Goal: Task Accomplishment & Management: Manage account settings

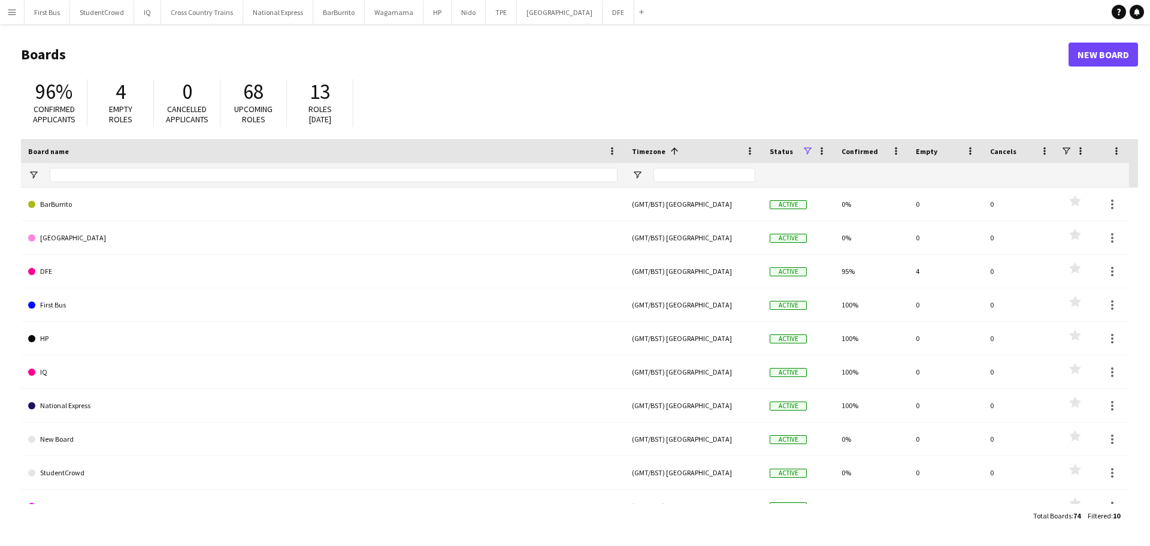
click at [13, 11] on app-icon "Menu" at bounding box center [12, 12] width 10 height 10
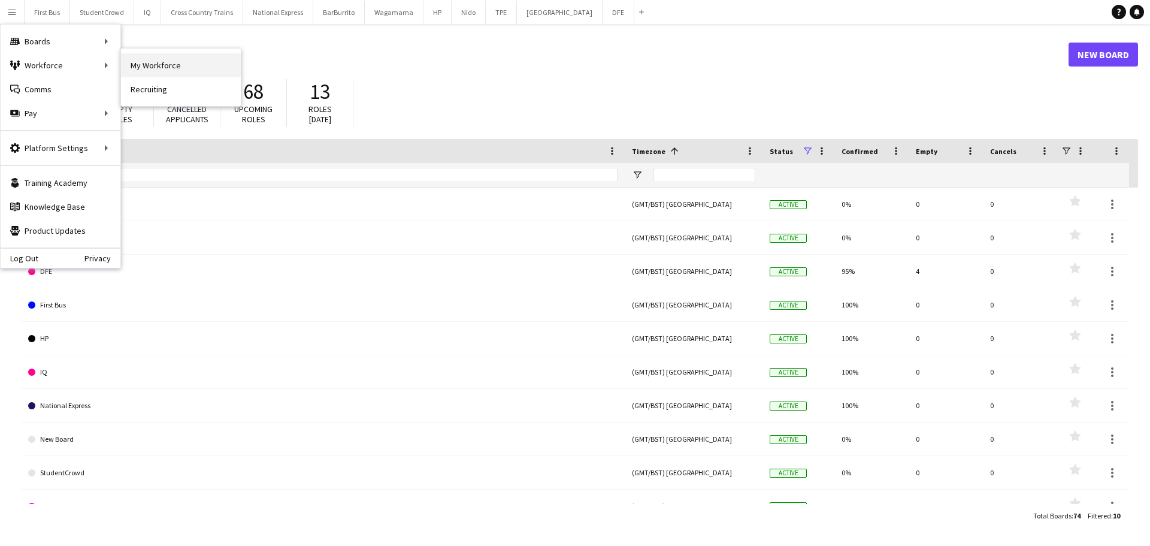
click at [155, 67] on link "My Workforce" at bounding box center [181, 65] width 120 height 24
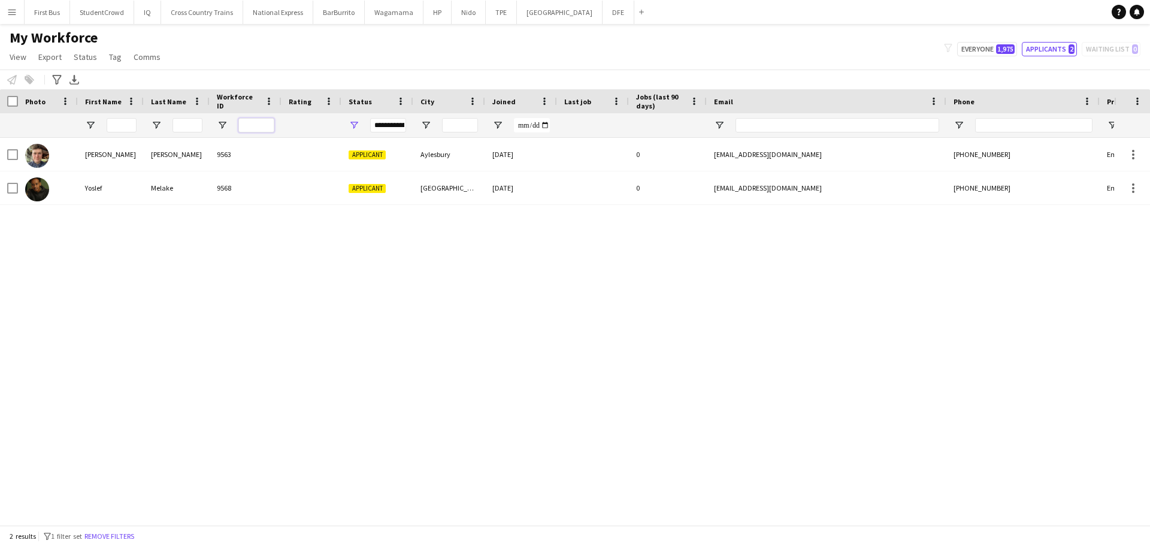
click at [254, 125] on input "Workforce ID Filter Input" at bounding box center [256, 125] width 36 height 14
click at [982, 49] on button "Everyone 1,975" at bounding box center [988, 49] width 60 height 14
type input "**********"
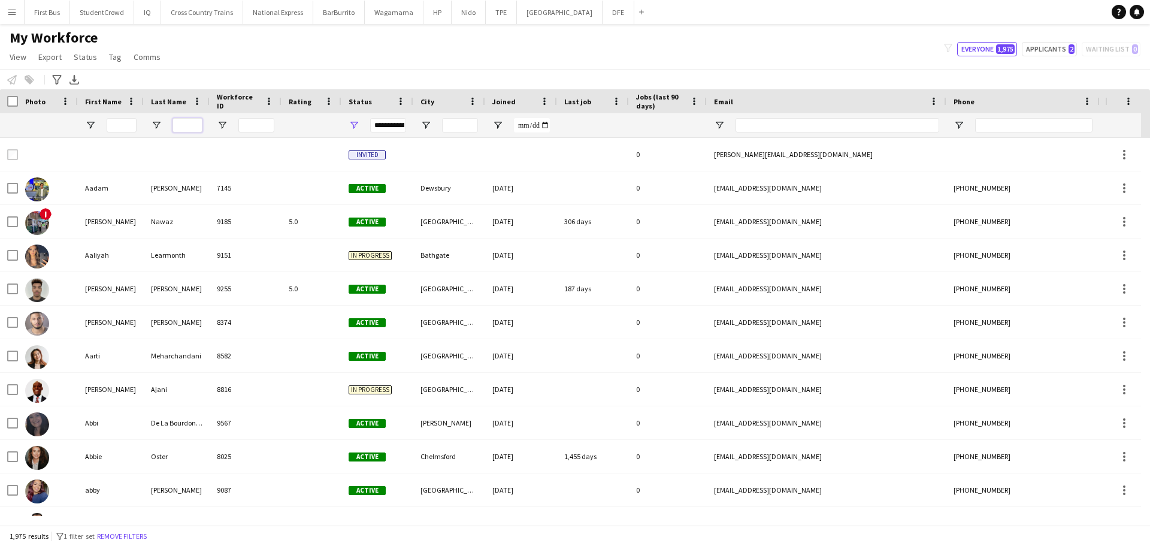
click at [180, 125] on input "Last Name Filter Input" at bounding box center [188, 125] width 30 height 14
type input "*****"
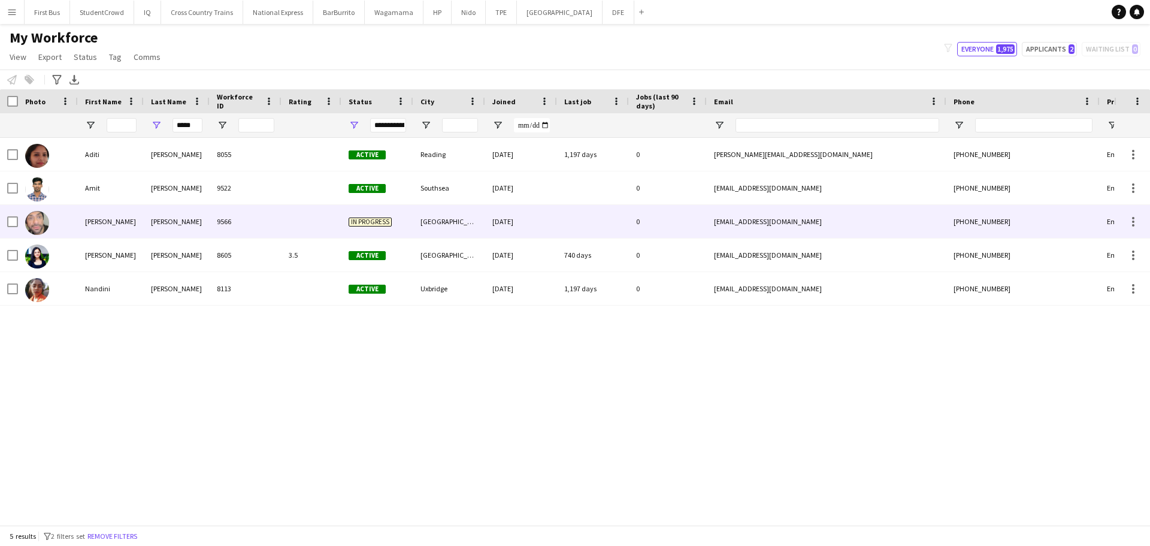
click at [192, 235] on div "Singh" at bounding box center [177, 221] width 66 height 33
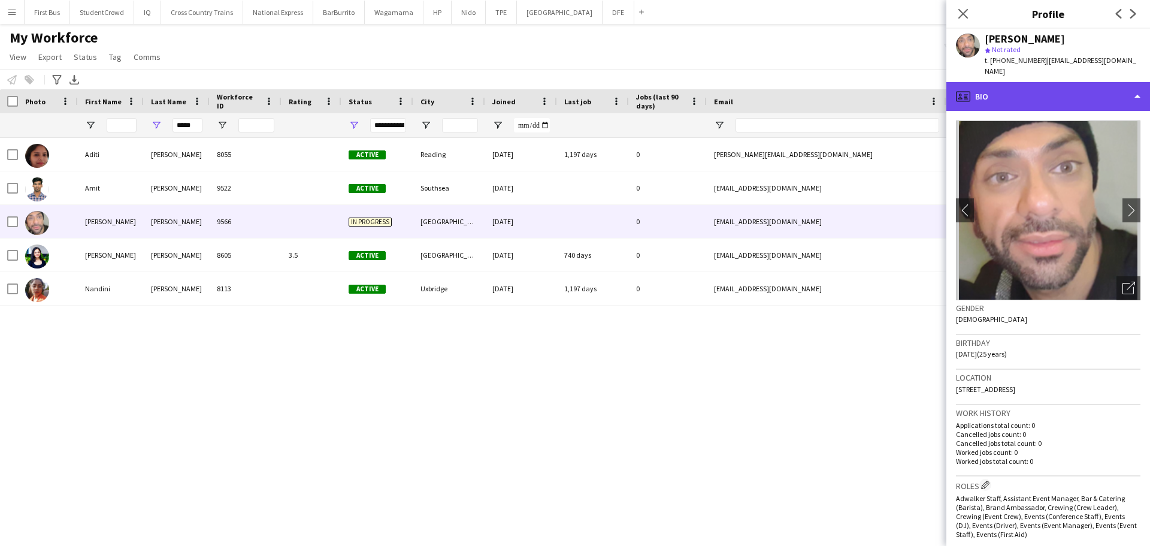
click at [1079, 89] on div "profile Bio" at bounding box center [1049, 96] width 204 height 29
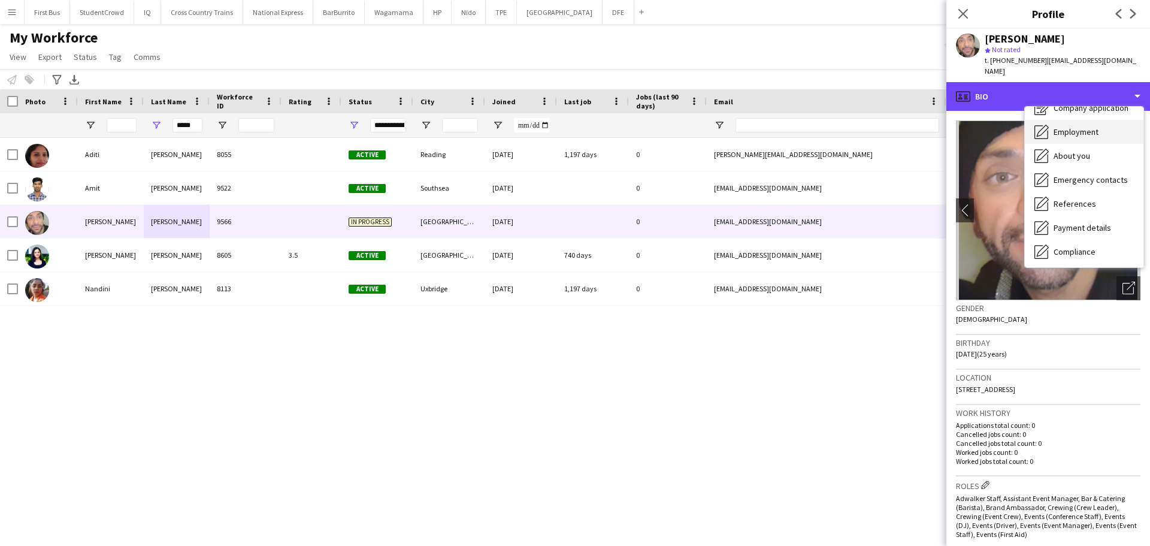
scroll to position [60, 0]
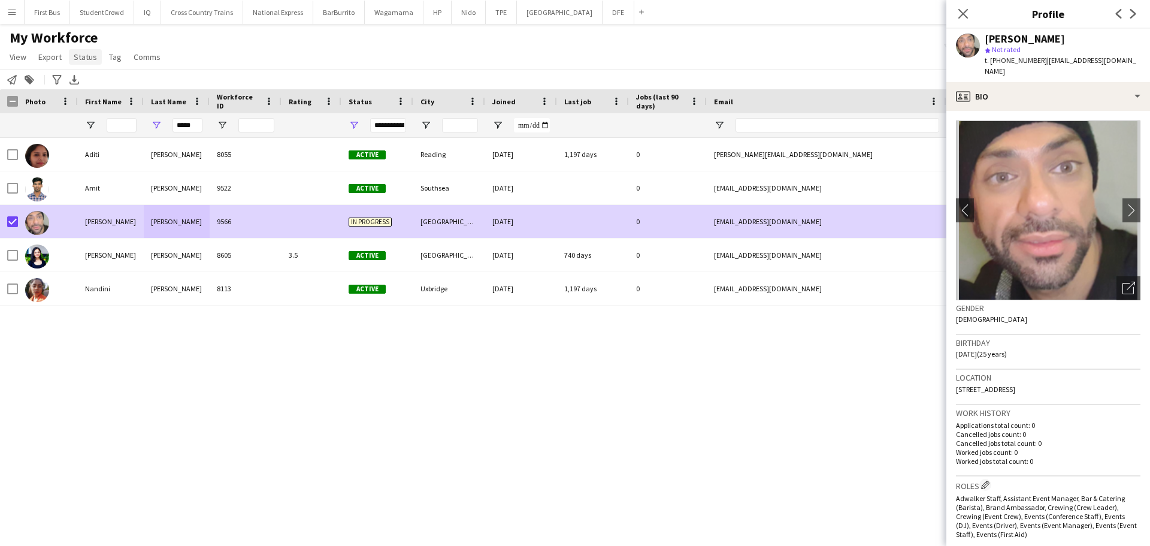
click at [86, 60] on span "Status" at bounding box center [85, 57] width 23 height 11
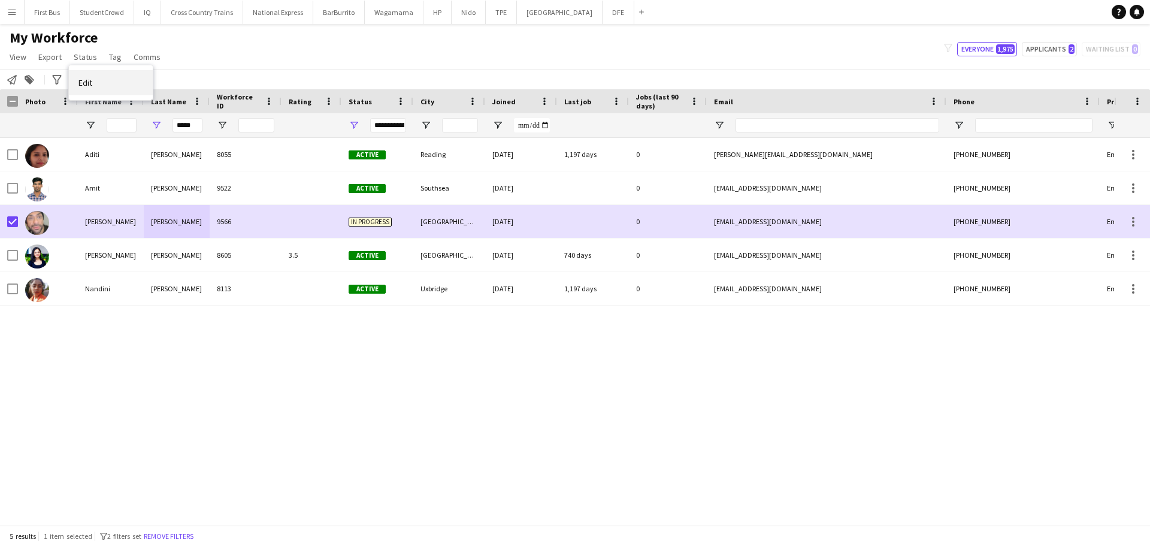
click at [94, 82] on link "Edit" at bounding box center [111, 82] width 84 height 25
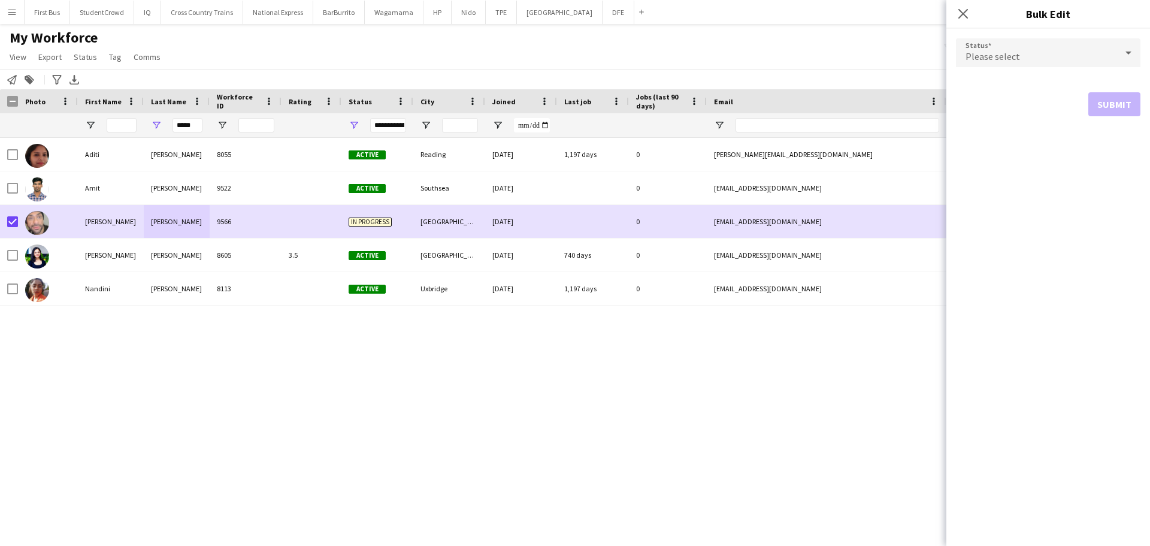
click at [1083, 50] on div "Please select" at bounding box center [1036, 52] width 161 height 29
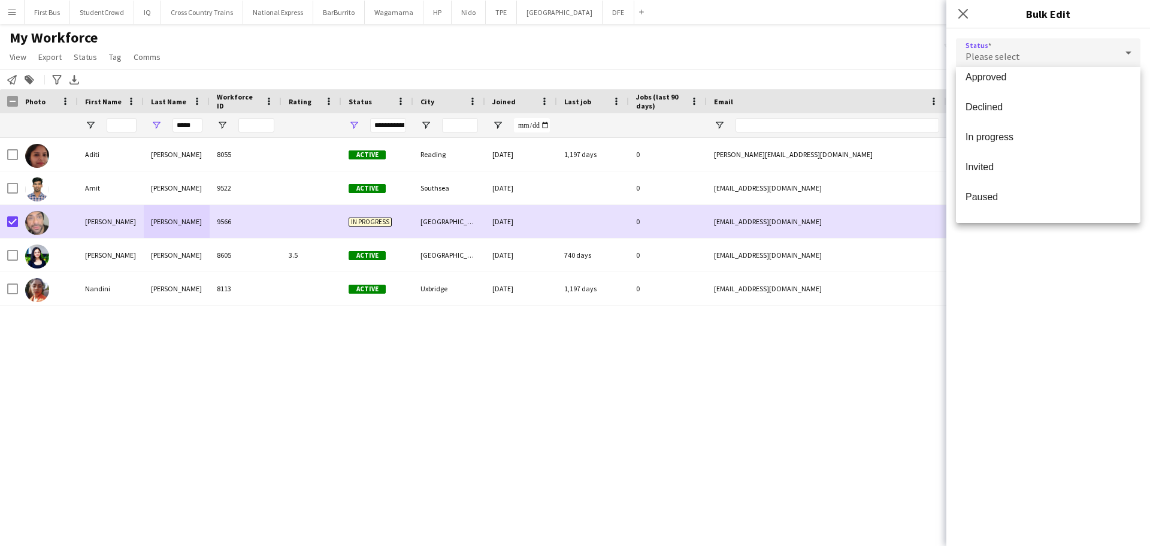
scroll to position [4, 0]
click at [810, 49] on div at bounding box center [575, 273] width 1150 height 546
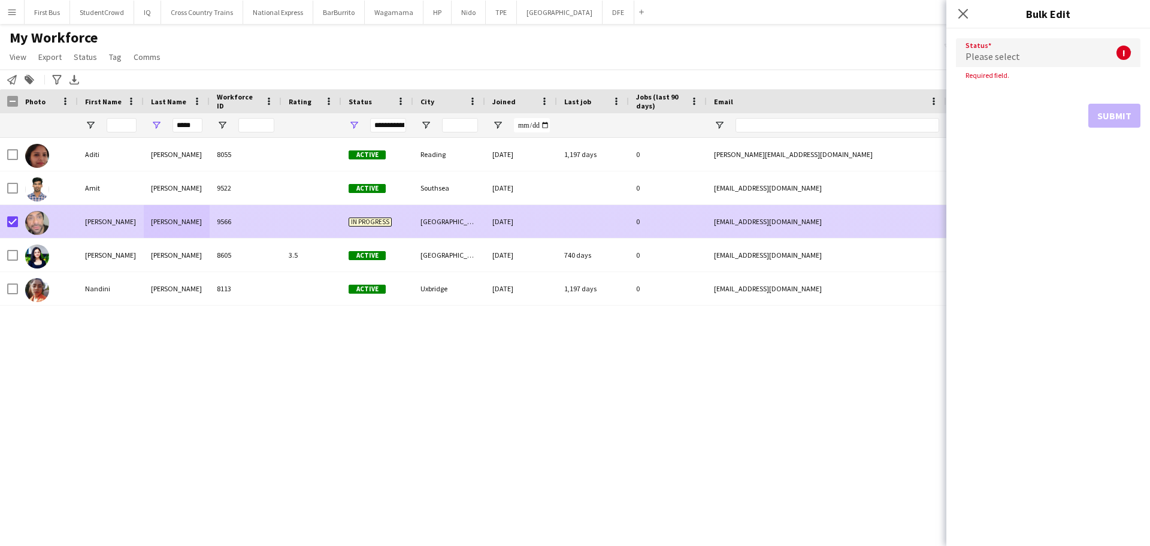
click at [648, 229] on div "0" at bounding box center [668, 221] width 78 height 33
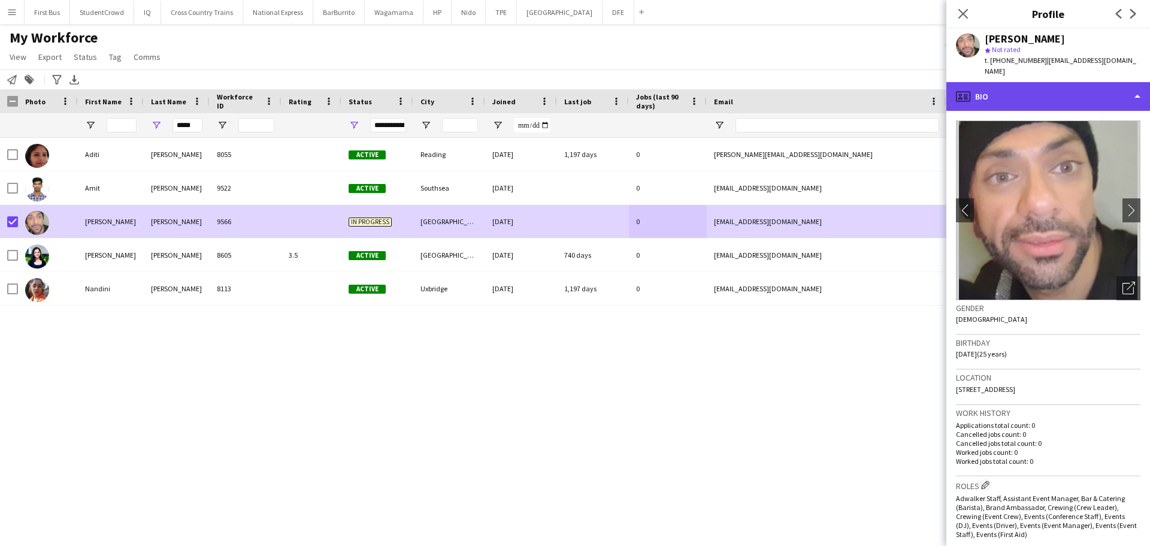
click at [1045, 82] on div "profile Bio" at bounding box center [1049, 96] width 204 height 29
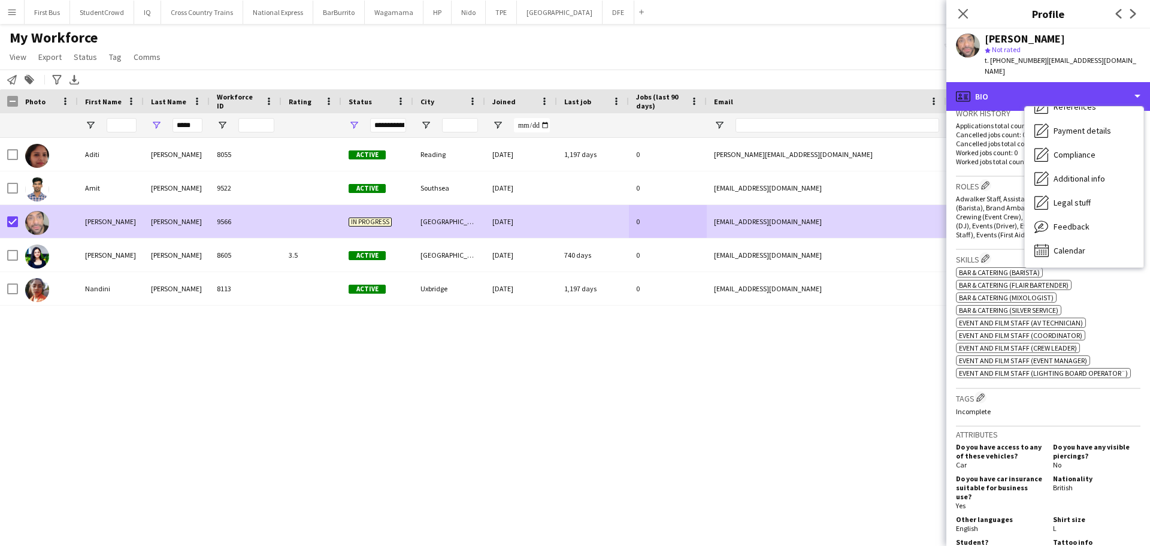
scroll to position [587, 0]
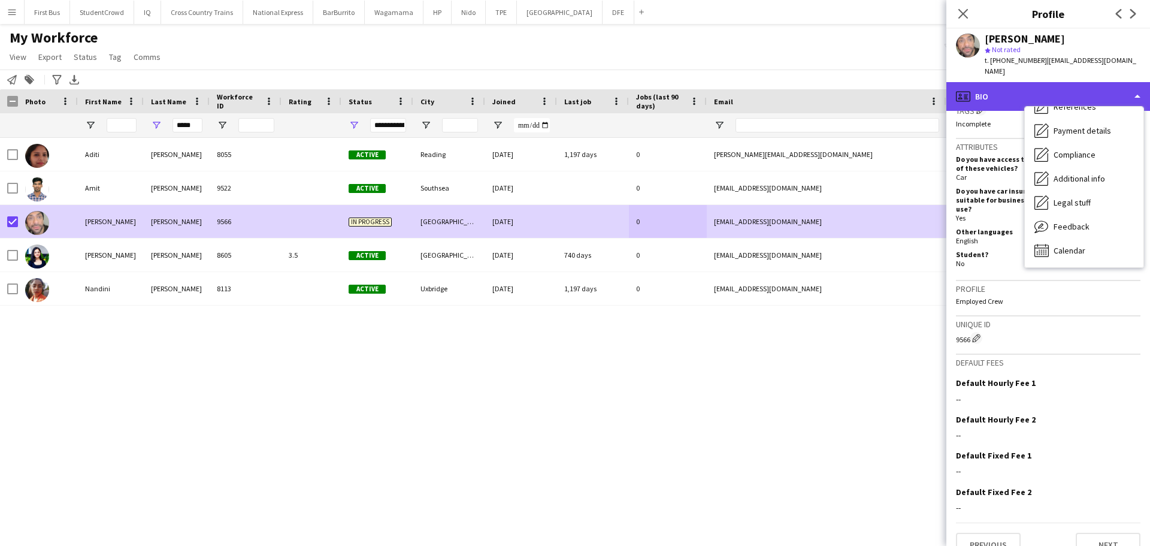
click at [1005, 84] on div "profile Bio" at bounding box center [1049, 96] width 204 height 29
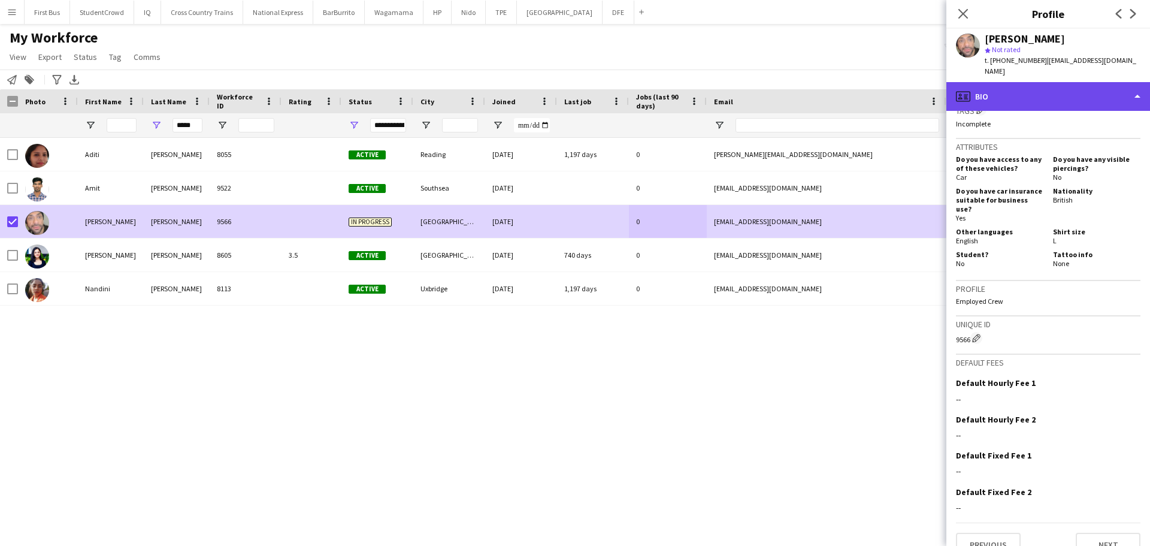
click at [1005, 84] on div "profile Bio" at bounding box center [1049, 96] width 204 height 29
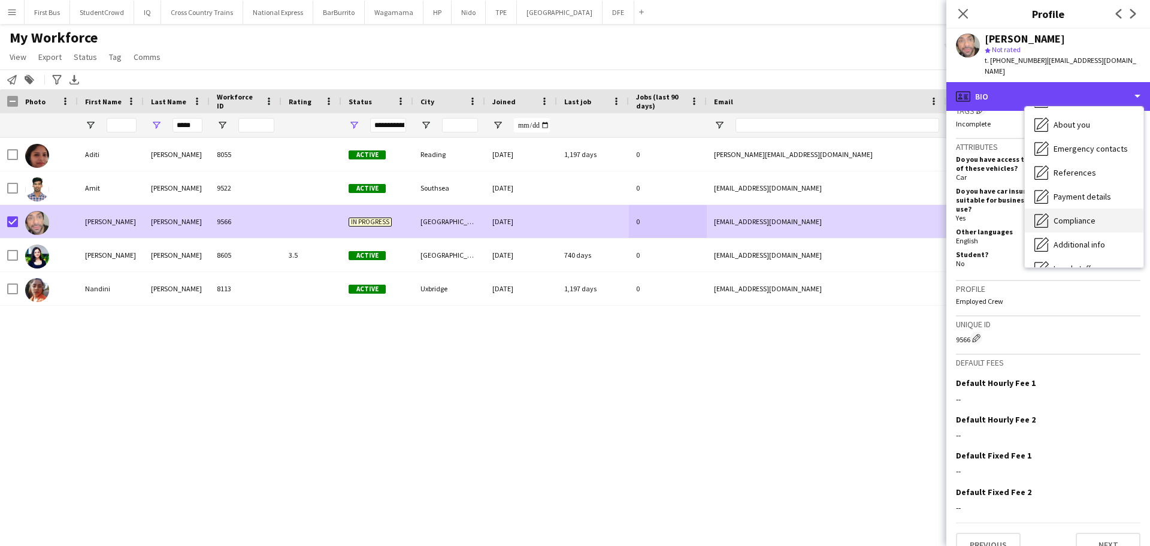
scroll to position [0, 0]
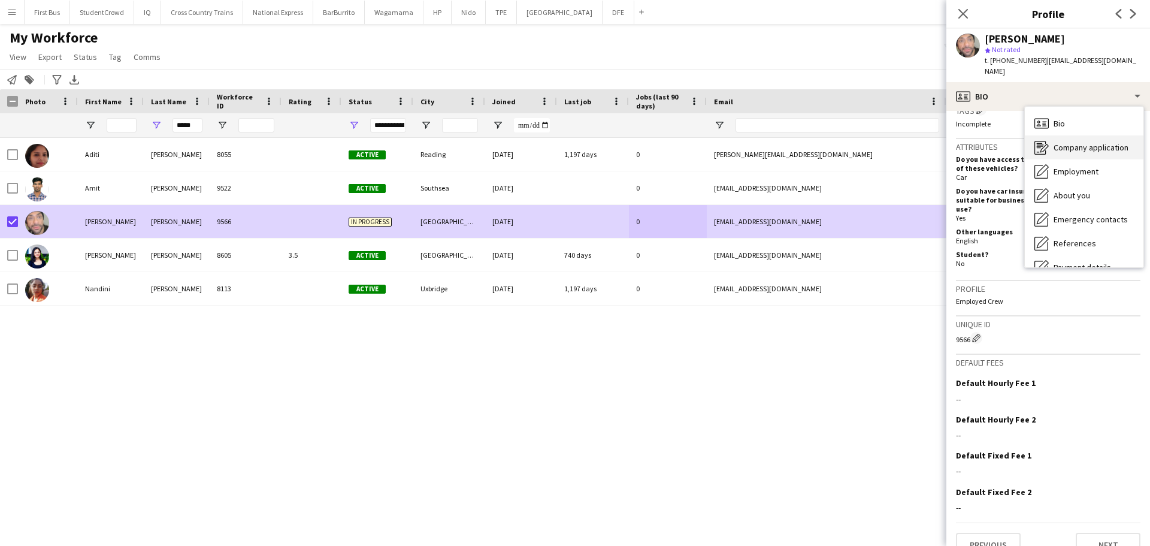
click at [1086, 135] on div "Company application Company application" at bounding box center [1084, 147] width 119 height 24
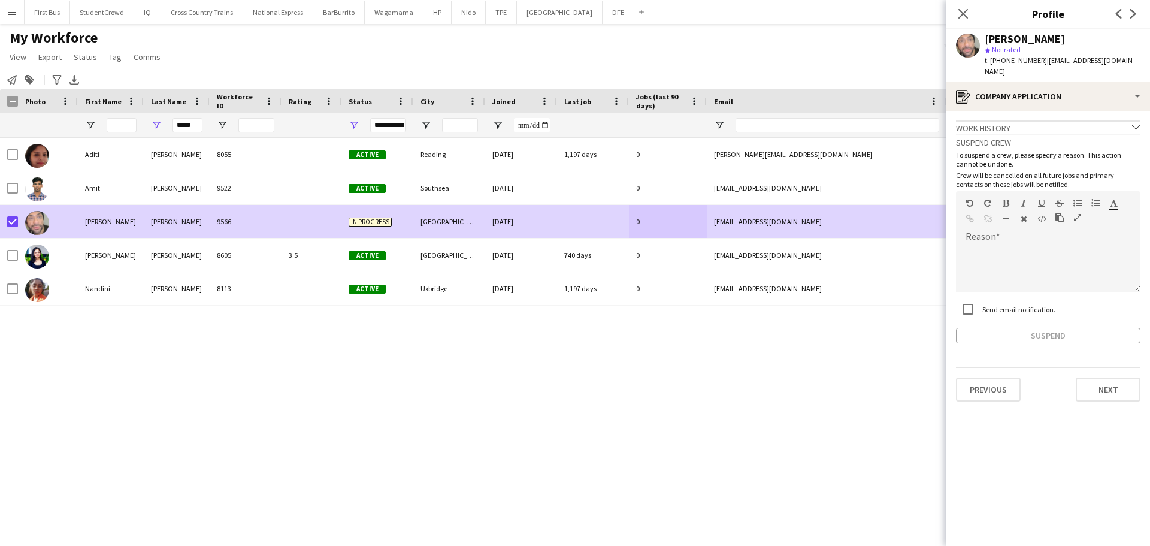
click at [1065, 120] on div "Work history chevron-down" at bounding box center [1048, 126] width 185 height 13
click at [94, 58] on span "Status" at bounding box center [85, 57] width 23 height 11
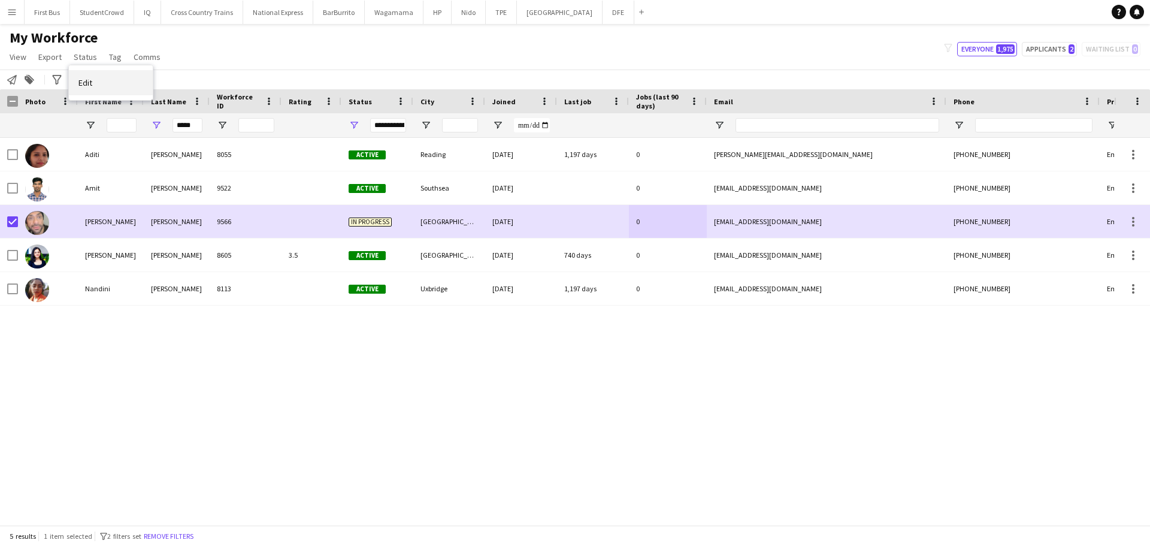
click at [90, 85] on span "Edit" at bounding box center [85, 82] width 14 height 11
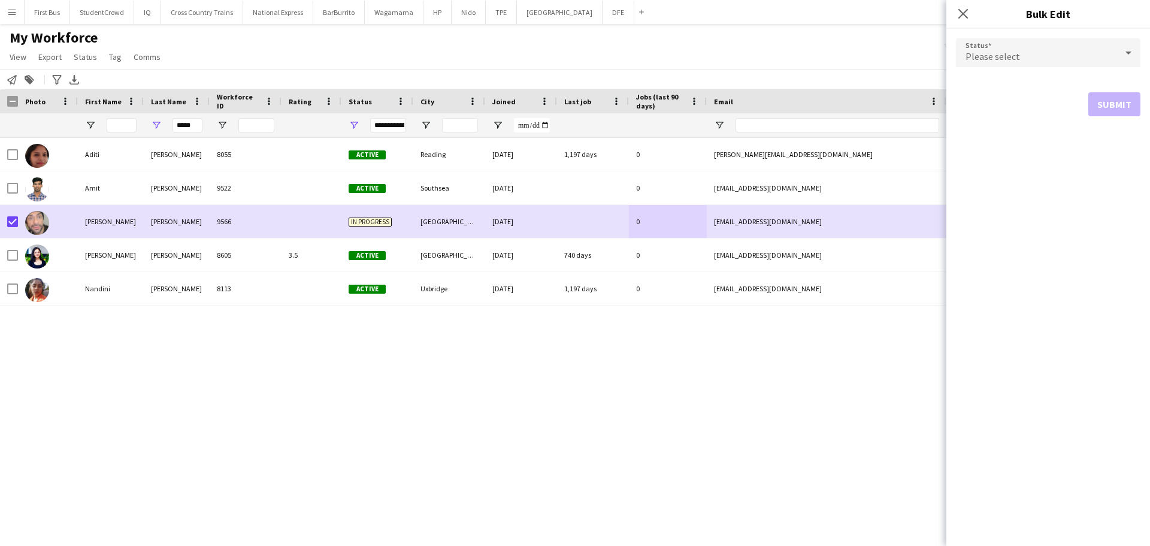
click at [1025, 59] on div "Please select" at bounding box center [1036, 52] width 161 height 29
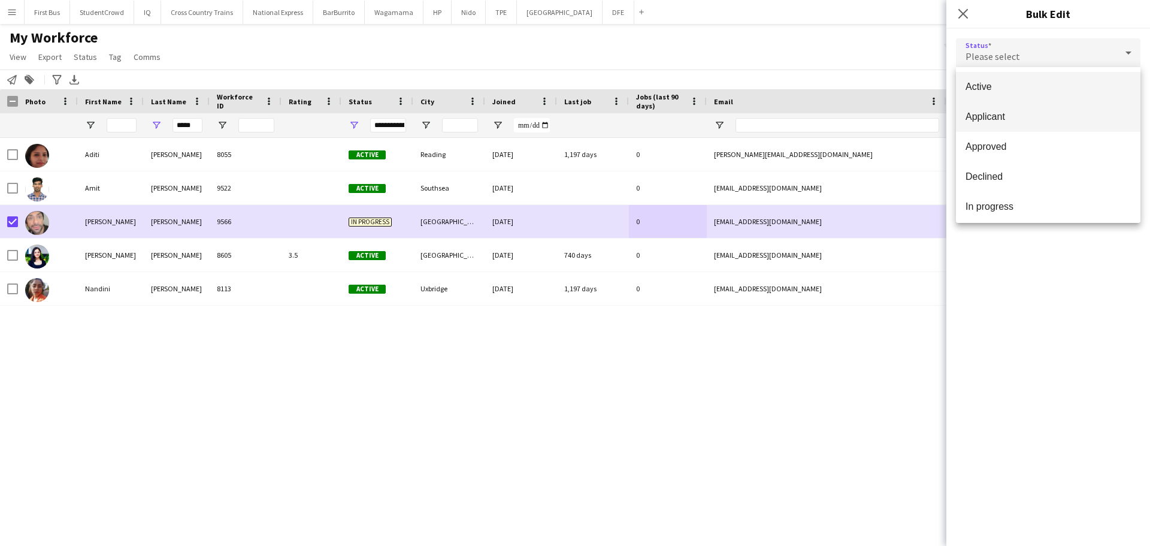
click at [1037, 114] on span "Applicant" at bounding box center [1048, 116] width 165 height 11
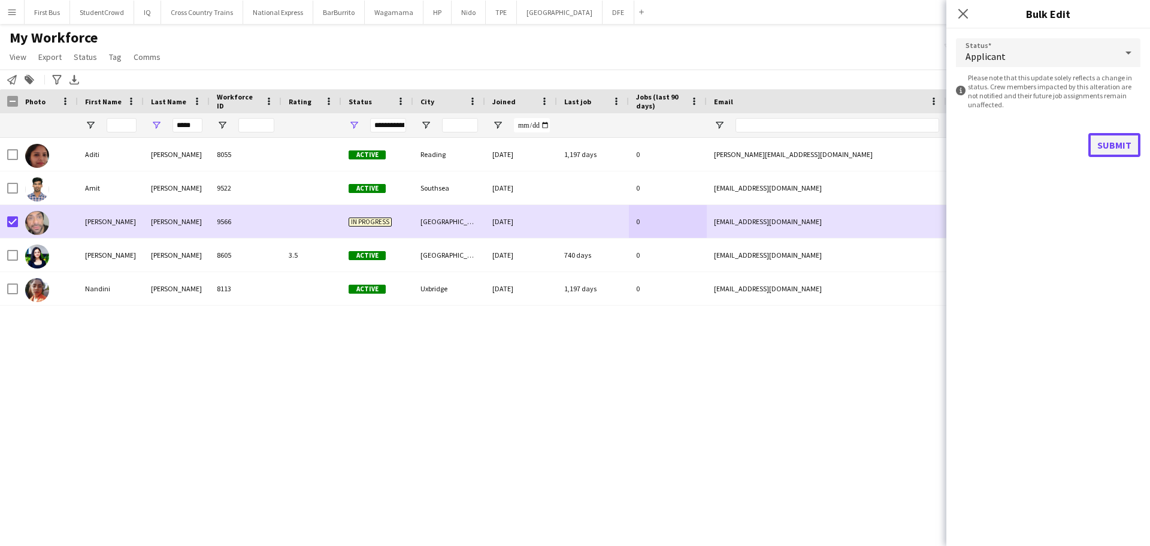
click at [1125, 149] on button "Submit" at bounding box center [1115, 145] width 52 height 24
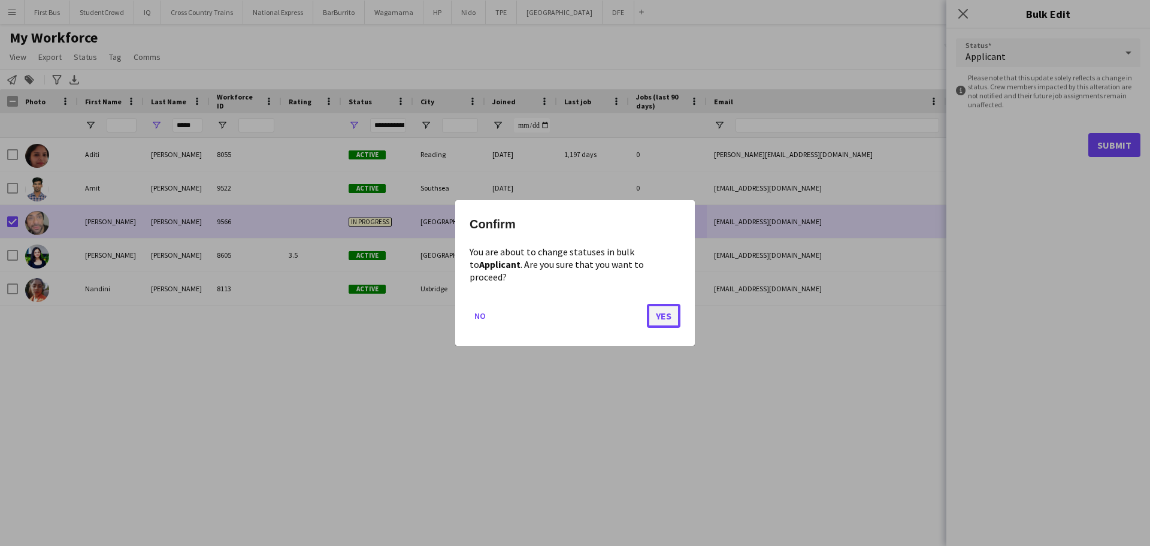
click at [659, 307] on button "Yes" at bounding box center [664, 316] width 34 height 24
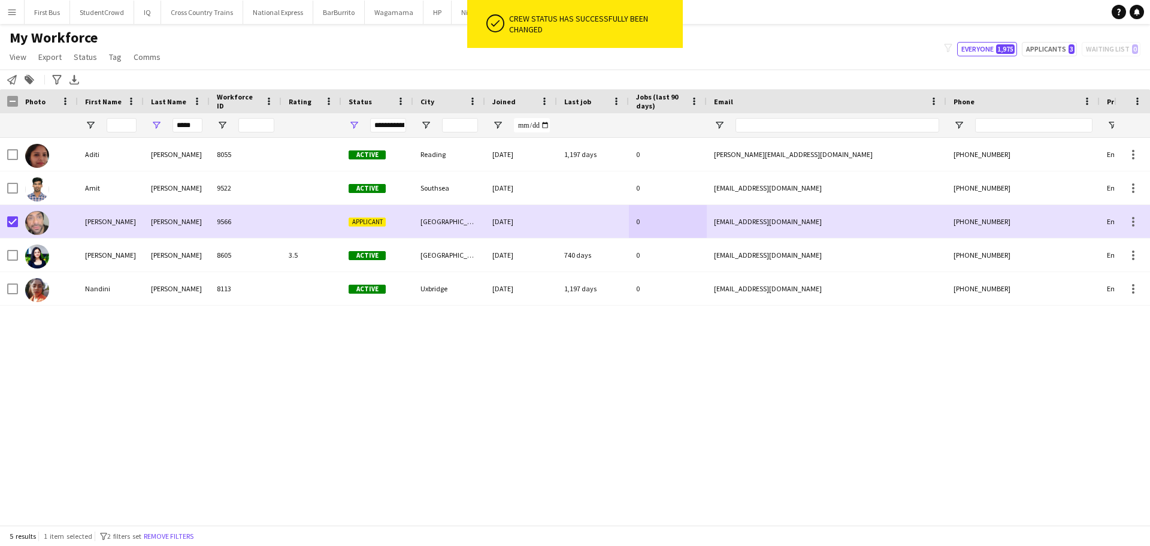
click at [370, 59] on div "My Workforce View Views Default view New view Update view Delete view Edit name…" at bounding box center [575, 49] width 1150 height 41
